Goal: Use online tool/utility: Utilize a website feature to perform a specific function

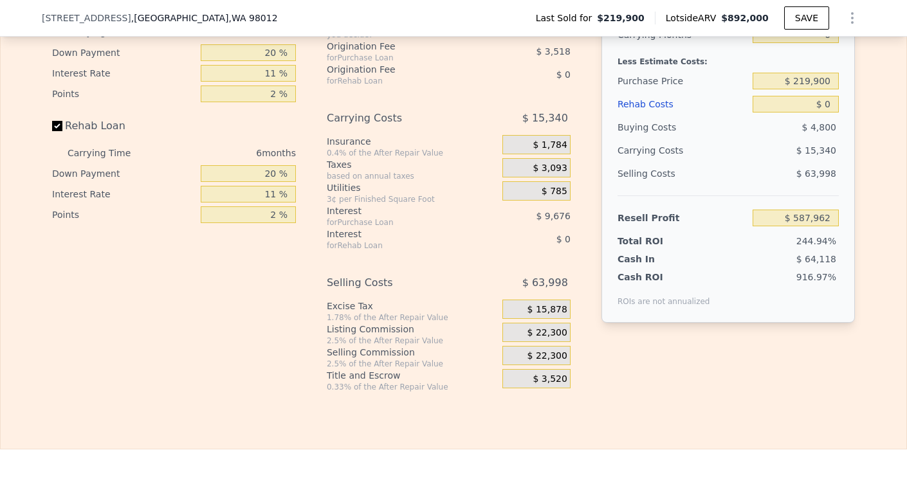
scroll to position [2017, 0]
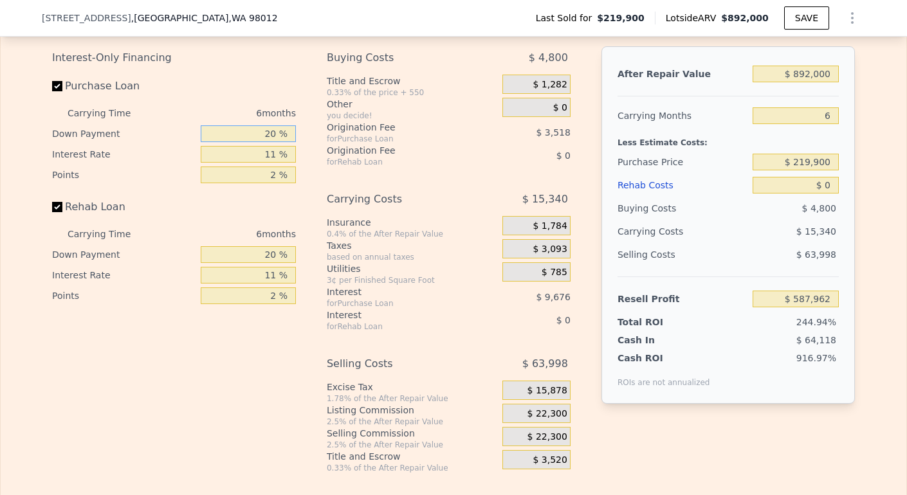
click at [268, 142] on input "20 %" at bounding box center [248, 133] width 95 height 17
type input "0 %"
type input "$ 584,664"
type input "0 %"
click at [268, 163] on input "11 %" at bounding box center [248, 154] width 95 height 17
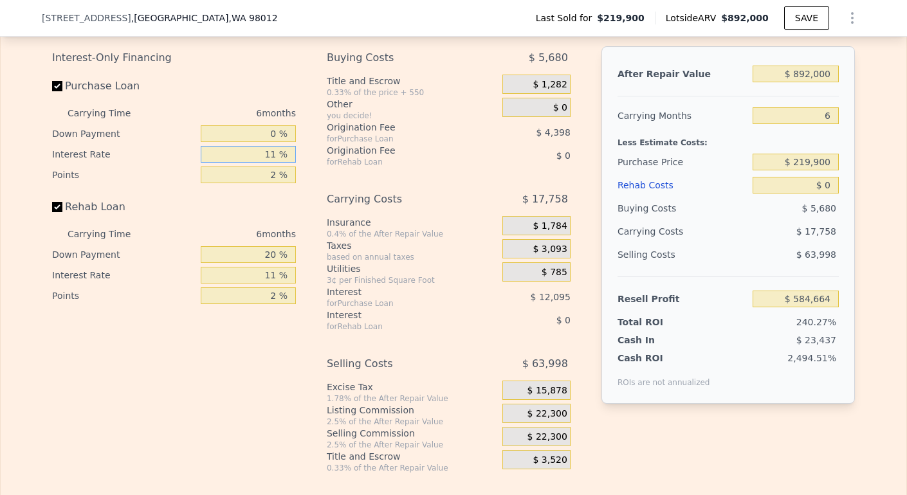
type input "1 %"
type input "$ 595,662"
type input "10 %"
type input "$ 585,762"
type input "10.5 %"
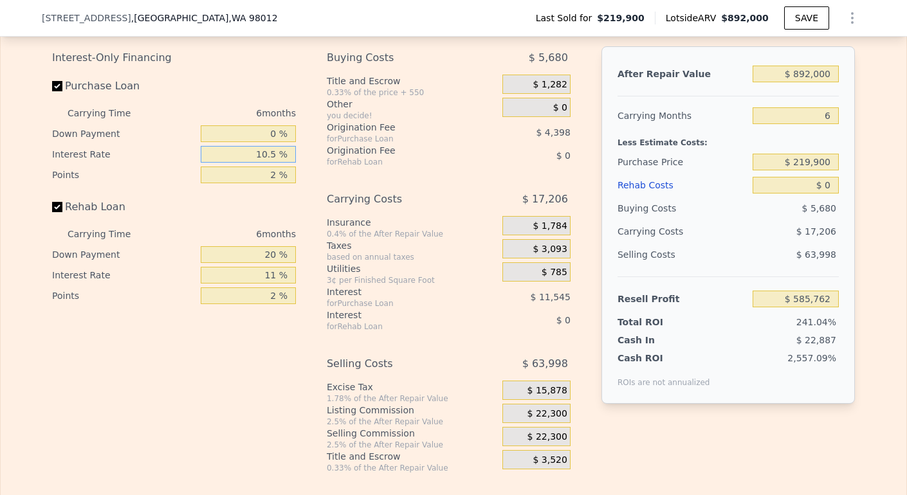
type input "$ 585,216"
type input "10.5 %"
click at [270, 183] on input "2 %" at bounding box center [248, 175] width 95 height 17
click at [274, 183] on input "text" at bounding box center [248, 175] width 95 height 17
type input "1 %"
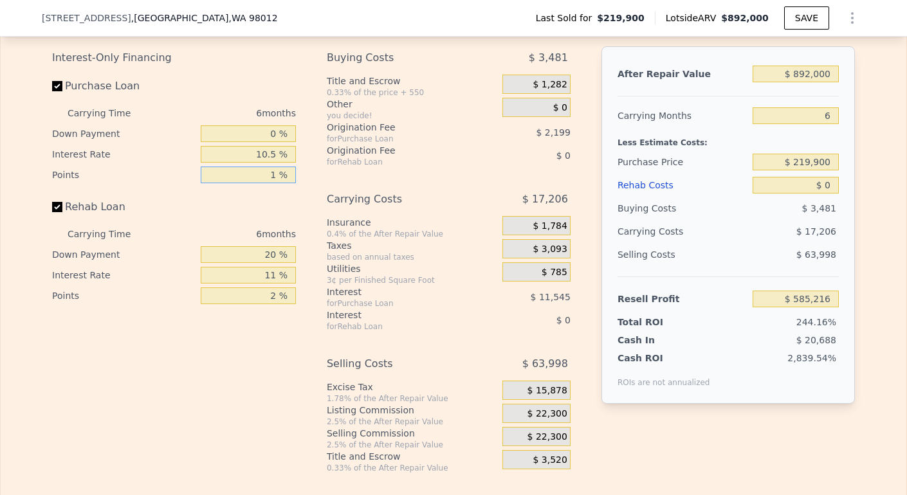
type input "$ 587,415"
type input "1.5 %"
type input "$ 586,315"
type input "1.5 %"
click at [273, 263] on input "20 %" at bounding box center [248, 254] width 95 height 17
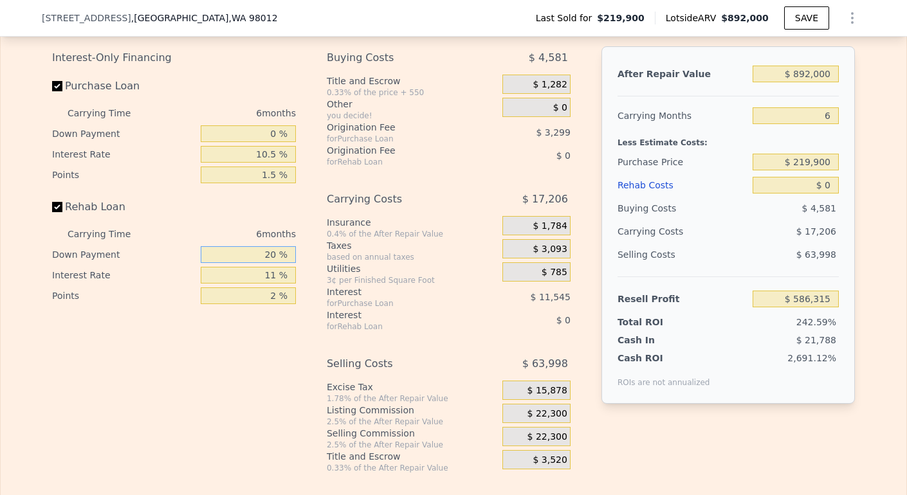
type input "2 %"
type input "0 %"
click at [274, 284] on input "11 %" at bounding box center [248, 275] width 95 height 17
type input "1 %"
type input "10.5 %"
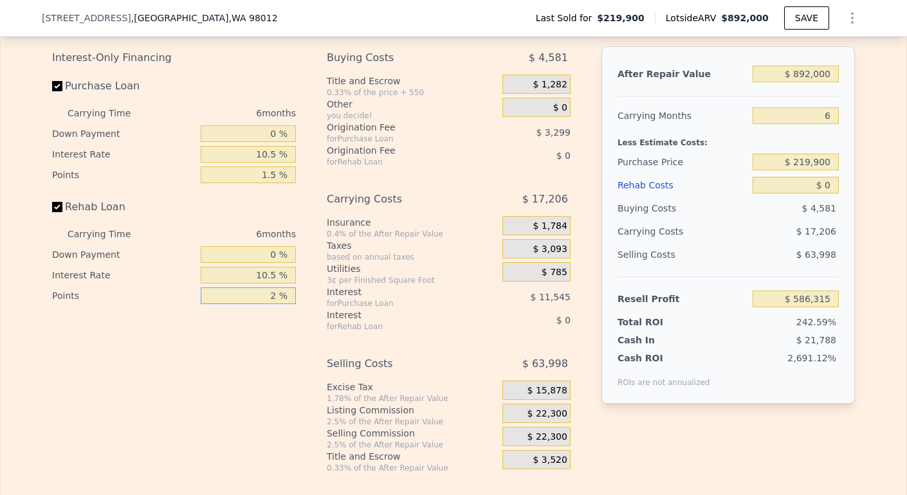
click at [272, 304] on input "2 %" at bounding box center [248, 296] width 95 height 17
type input "1.5 %"
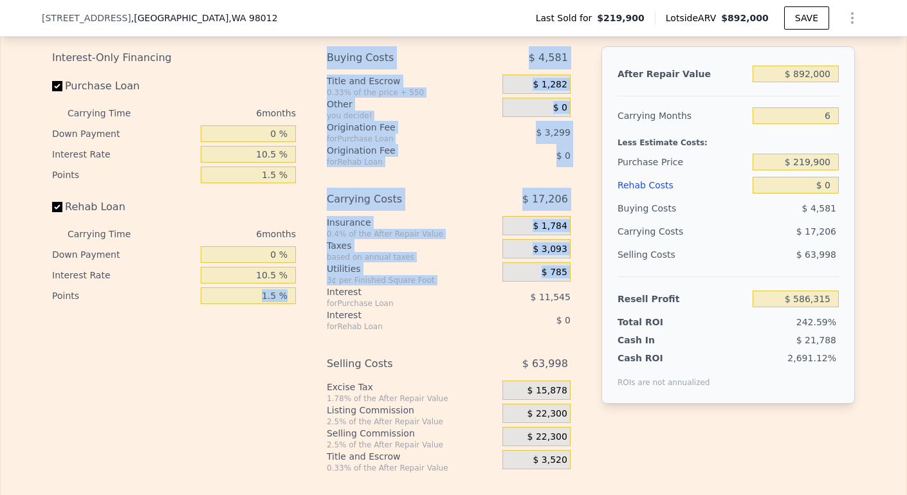
click at [311, 306] on div "Interest-Only Financing Purchase Loan Carrying Time 6 months Down Payment 0 % I…" at bounding box center [453, 259] width 803 height 427
click at [405, 286] on div "3¢ per Finished Square Foot" at bounding box center [412, 280] width 170 height 10
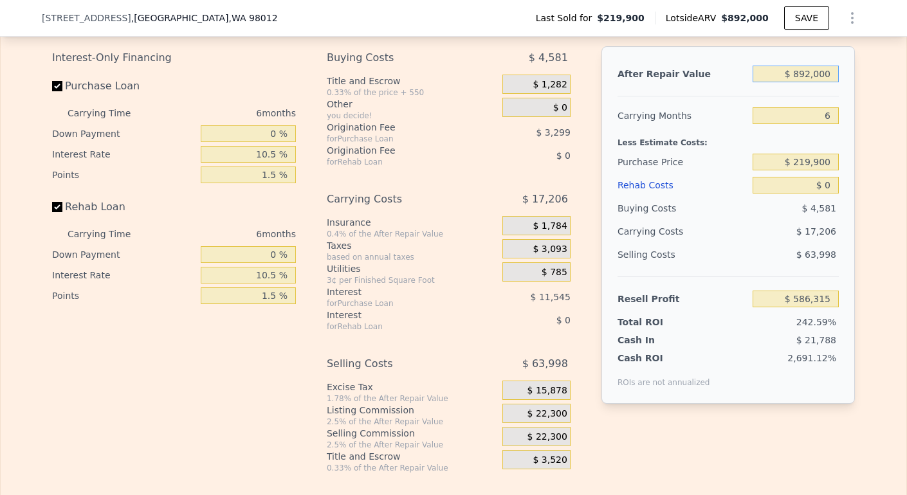
click at [805, 82] on input "$ 892,000" at bounding box center [796, 74] width 86 height 17
type input "$ 89,000"
type input "-$ 157,961"
type input "$ 890,000"
type input "$ 584,461"
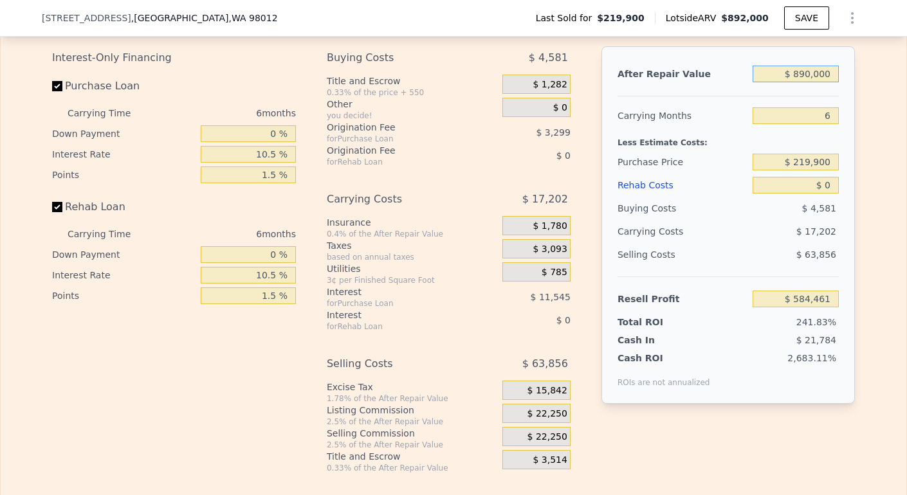
type input "$ 890,000"
click at [827, 124] on input "6" at bounding box center [796, 115] width 86 height 17
type input "3"
type input "$ 593,062"
type input "3"
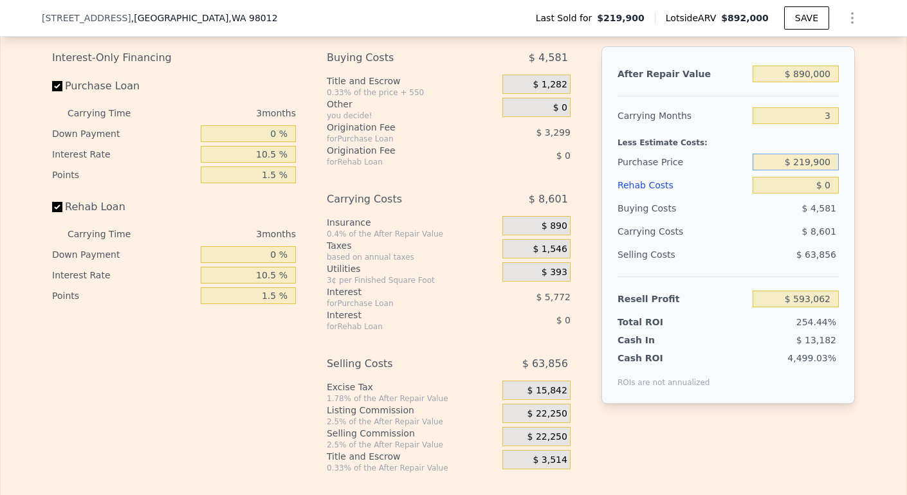
drag, startPoint x: 794, startPoint y: 183, endPoint x: 850, endPoint y: 184, distance: 55.3
click at [850, 185] on div "After Repair Value $ 890,000 Carrying Months 3 Less Estimate Costs: Purchase Pr…" at bounding box center [727, 225] width 253 height 358
type input "$ 2"
type input "$ 620,000"
click at [831, 194] on input "$ 0" at bounding box center [796, 185] width 86 height 17
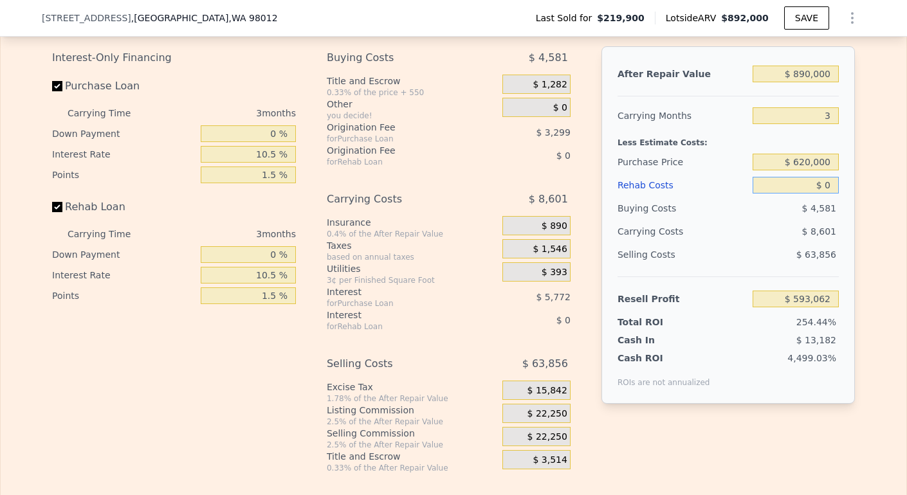
type input "$ 175,125"
type input "$ 1"
type input "$ 175,124"
type input "$ 10"
type input "$ 175,115"
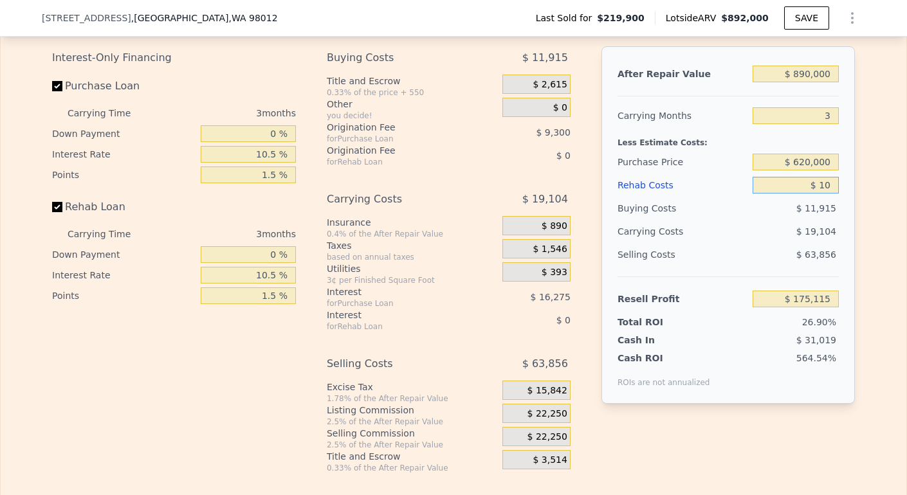
type input "$ 100"
type input "$ 175,020"
type input "$ 1,000"
type input "$ 174,083"
type input "$ 10,000"
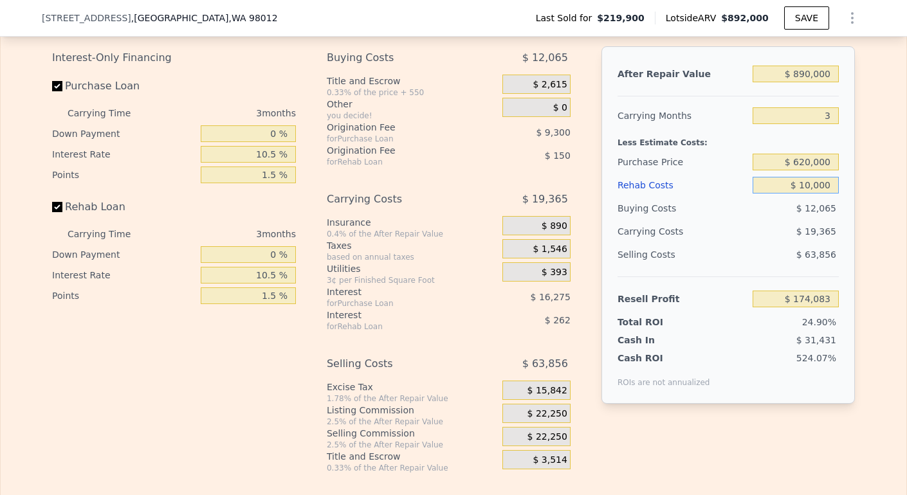
type input "$ 164,714"
type input "$ 100,000"
type input "$ 71,000"
type input "$ 100,000"
click at [803, 170] on input "$ 620,000" at bounding box center [796, 162] width 86 height 17
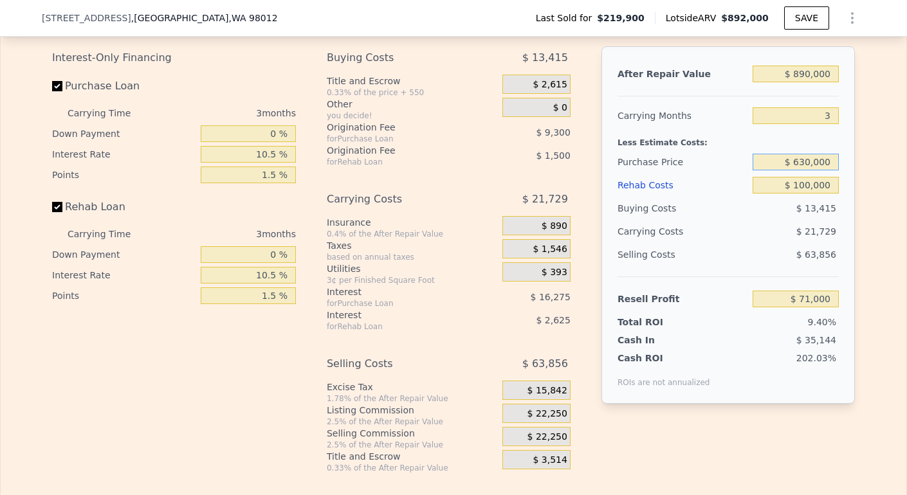
type input "$ 630,000"
click at [830, 214] on span "$ 13,415" at bounding box center [816, 208] width 40 height 10
type input "$ 60,556"
click at [801, 170] on input "$ 630,000" at bounding box center [796, 162] width 86 height 17
type input "$ 620,000"
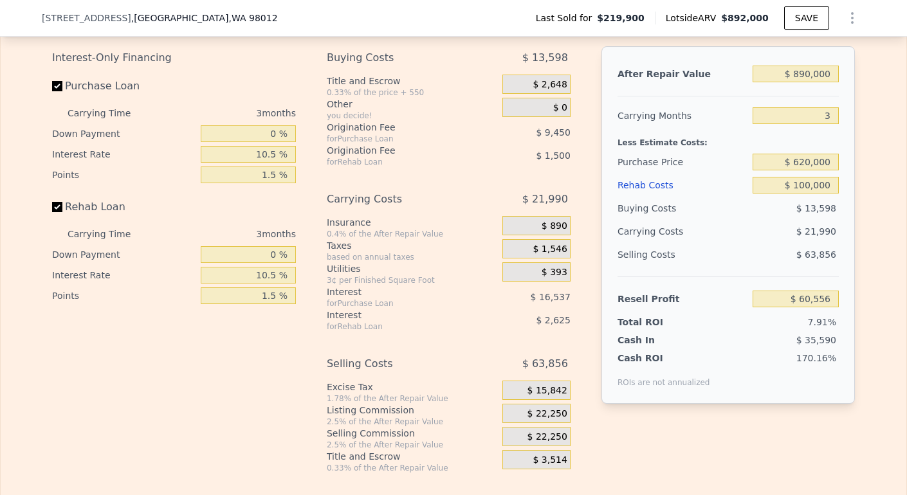
click at [822, 242] on div "$ 21,990" at bounding box center [771, 231] width 136 height 23
type input "$ 71,000"
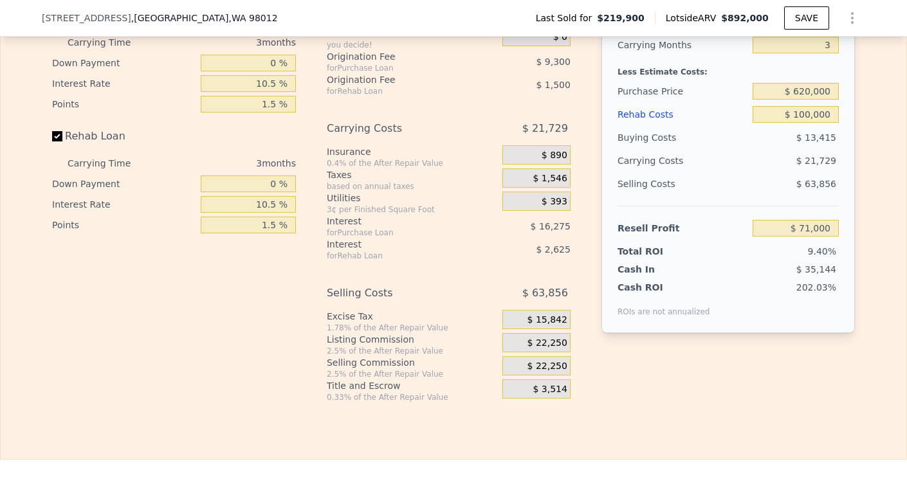
scroll to position [2091, 0]
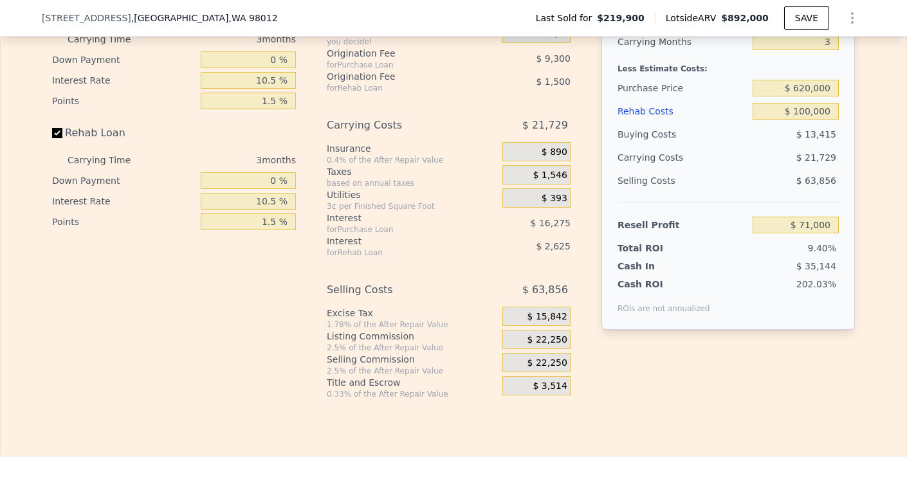
click at [511, 349] on div "$ 22,250" at bounding box center [536, 339] width 68 height 19
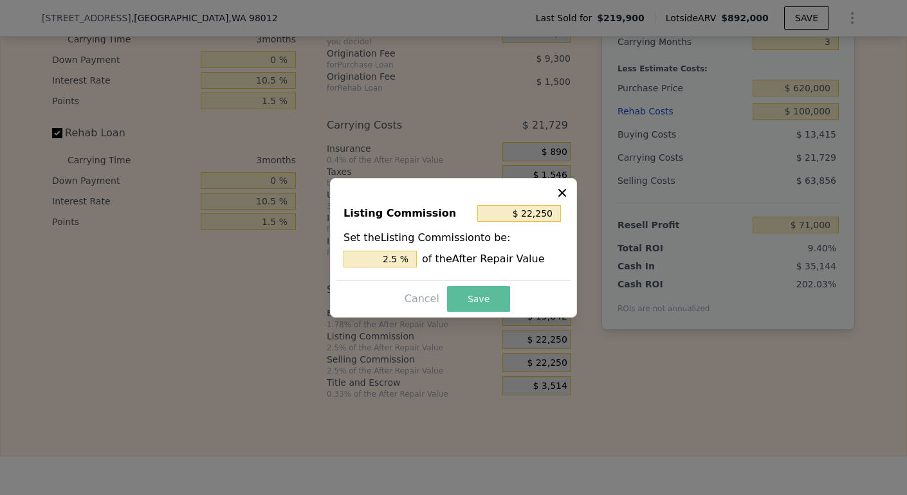
click at [470, 300] on button "Save" at bounding box center [478, 299] width 63 height 26
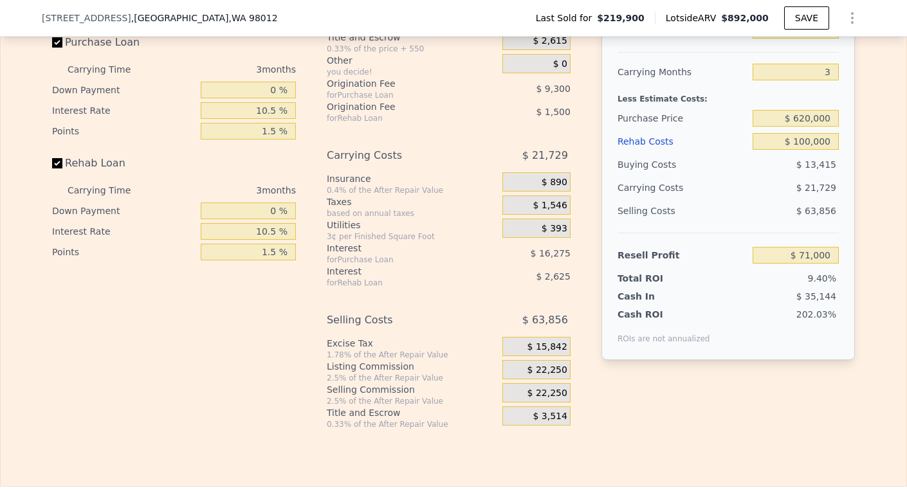
scroll to position [2027, 0]
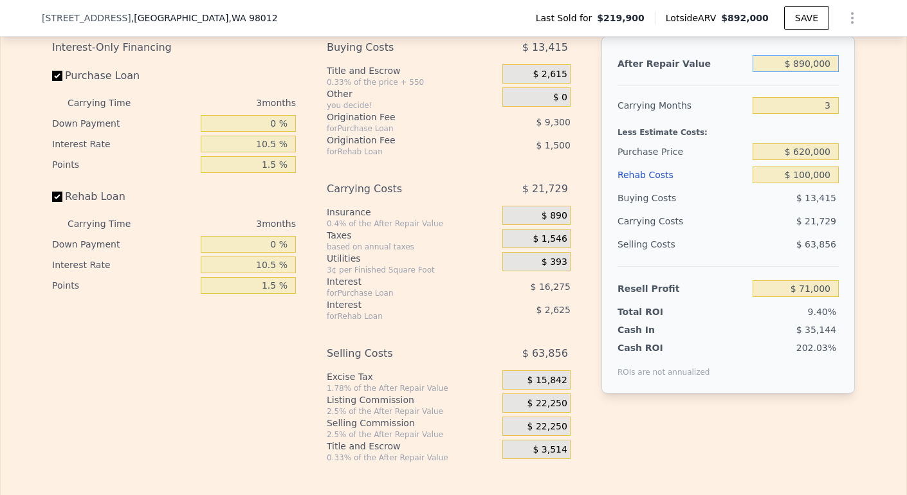
click at [800, 72] on input "$ 890,000" at bounding box center [796, 63] width 86 height 17
type input "$ 80,000"
type input "-$ 680,574"
type input "$ 0000"
type input "-$ 754,804"
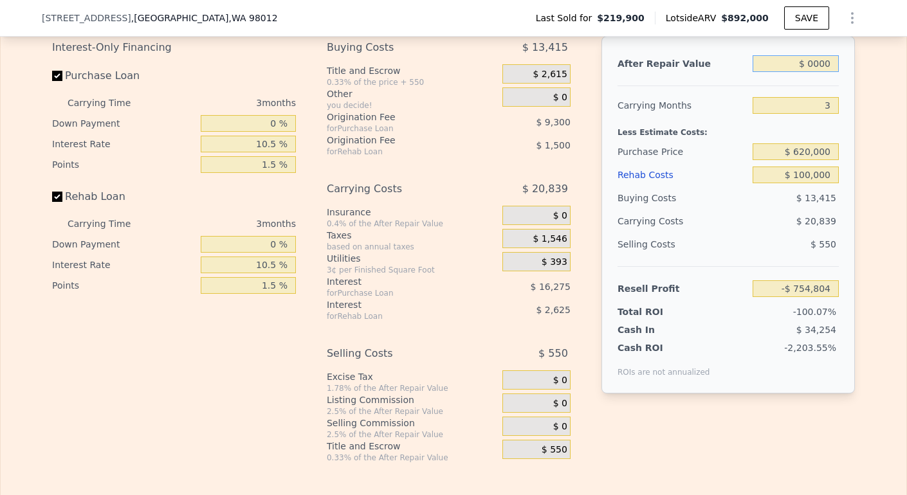
type input "$ 90,000"
type input "-$ 671,296"
type input "$ 900,000"
type input "$ 80,279"
type input "$ 900,000"
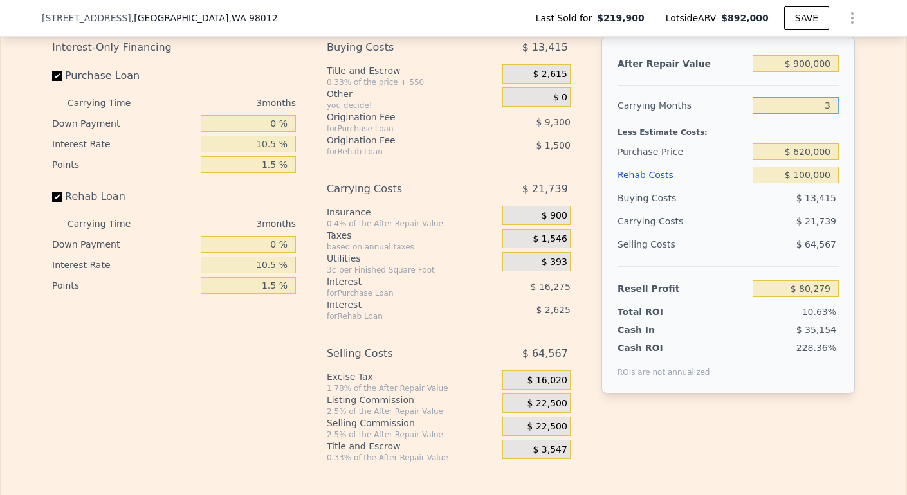
click at [770, 114] on input "3" at bounding box center [796, 105] width 86 height 17
click at [686, 256] on div "Selling Costs" at bounding box center [683, 244] width 130 height 23
click at [801, 160] on input "$ 620,000" at bounding box center [796, 151] width 86 height 17
click at [796, 23] on button "SAVE" at bounding box center [806, 17] width 45 height 23
click at [790, 24] on button "SAVED" at bounding box center [803, 17] width 51 height 23
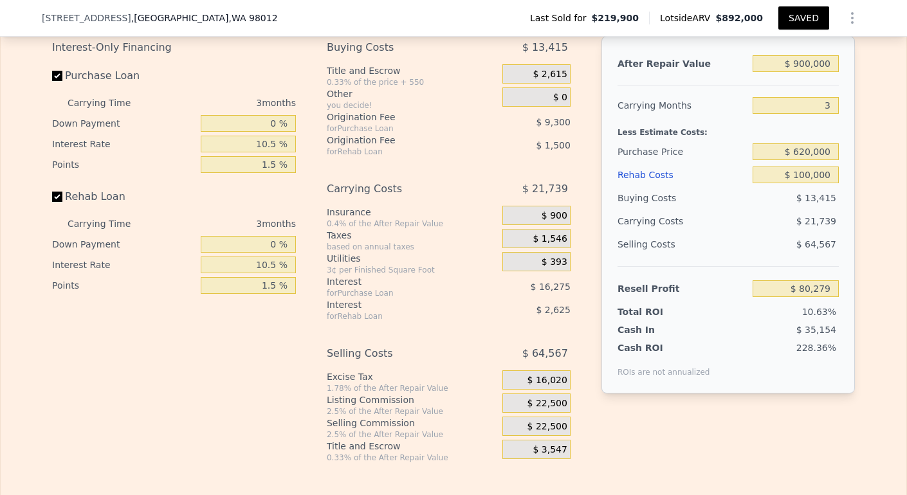
click at [845, 17] on icon "Show Options" at bounding box center [852, 17] width 15 height 15
click at [782, 71] on div "Share Analysis" at bounding box center [793, 77] width 144 height 26
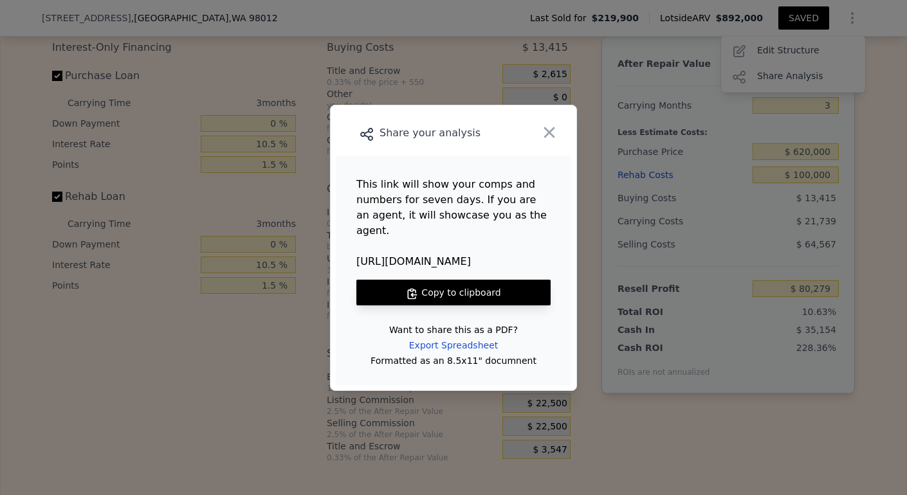
click at [441, 291] on button "Copy to clipboard" at bounding box center [453, 293] width 194 height 26
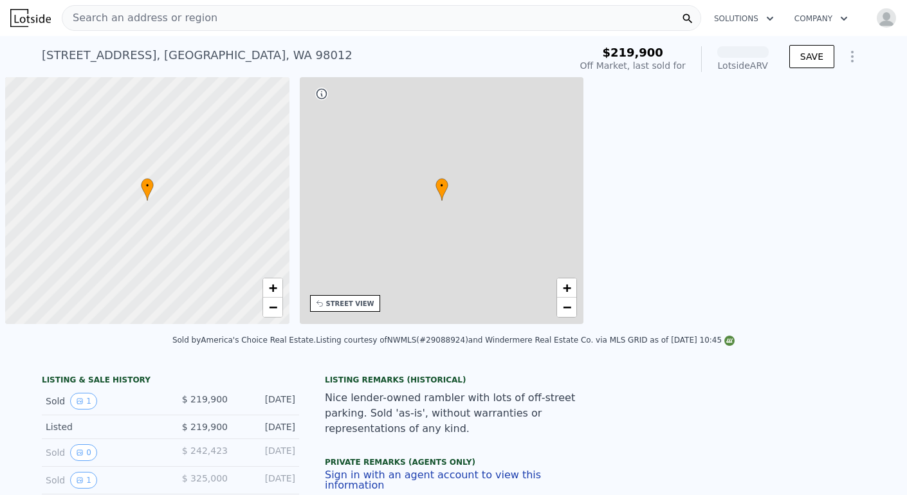
scroll to position [0, 5]
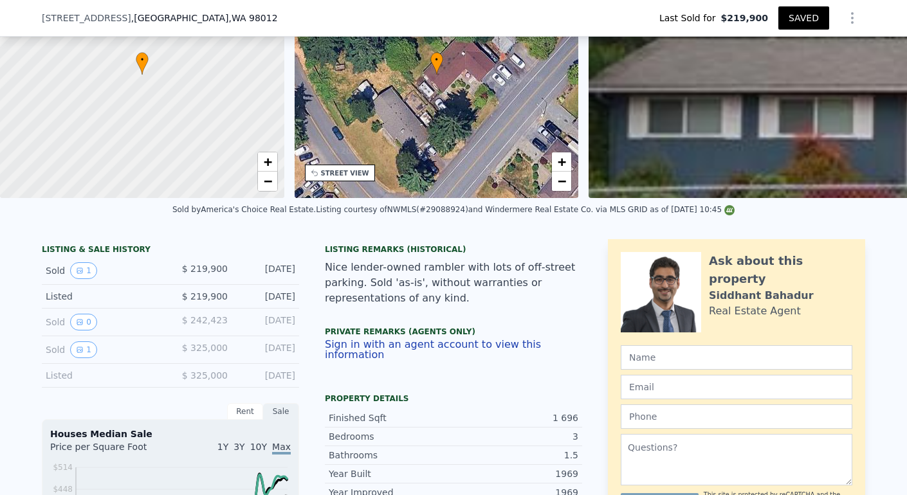
scroll to position [370, 0]
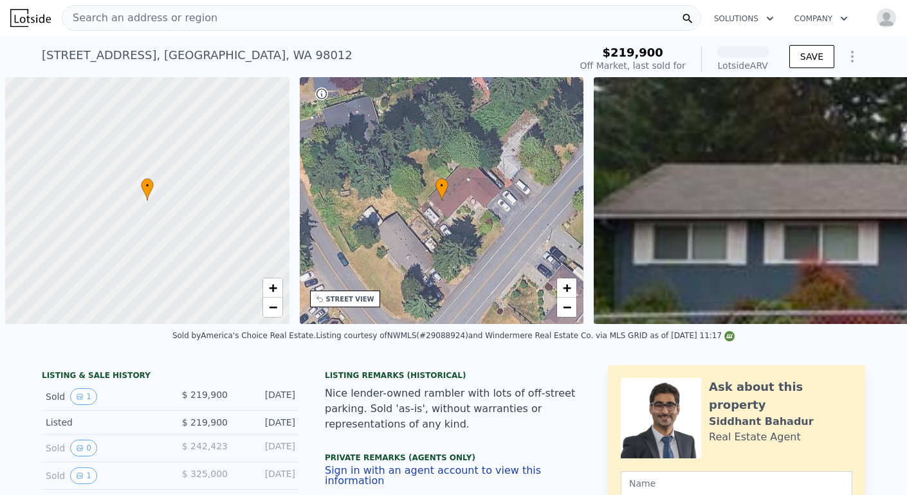
scroll to position [0, 5]
